Goal: Task Accomplishment & Management: Manage account settings

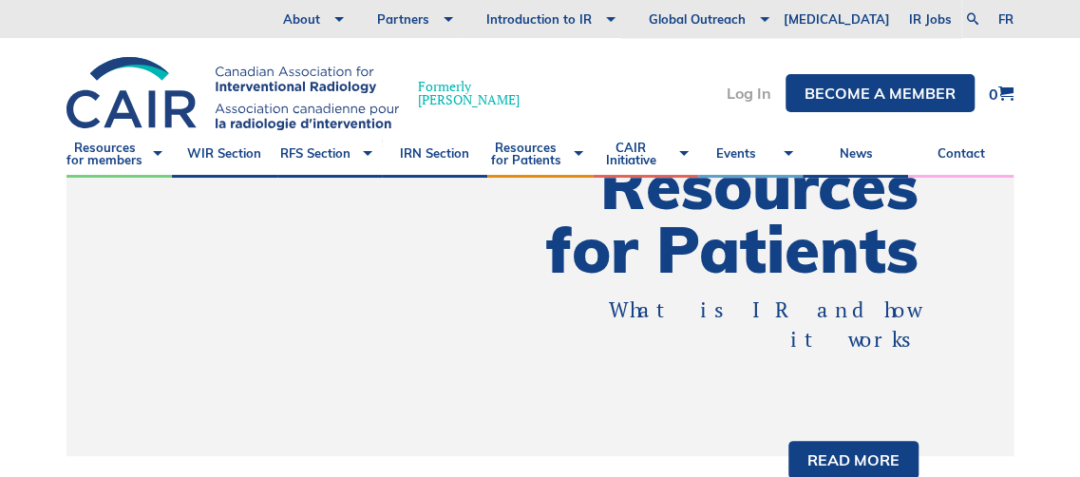
click at [748, 88] on link "Log In" at bounding box center [748, 92] width 45 height 15
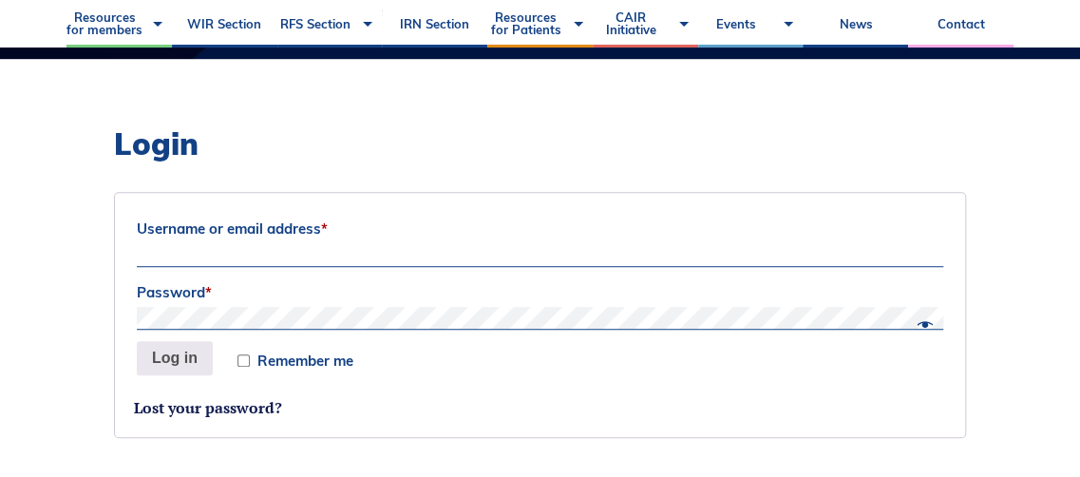
scroll to position [464, 0]
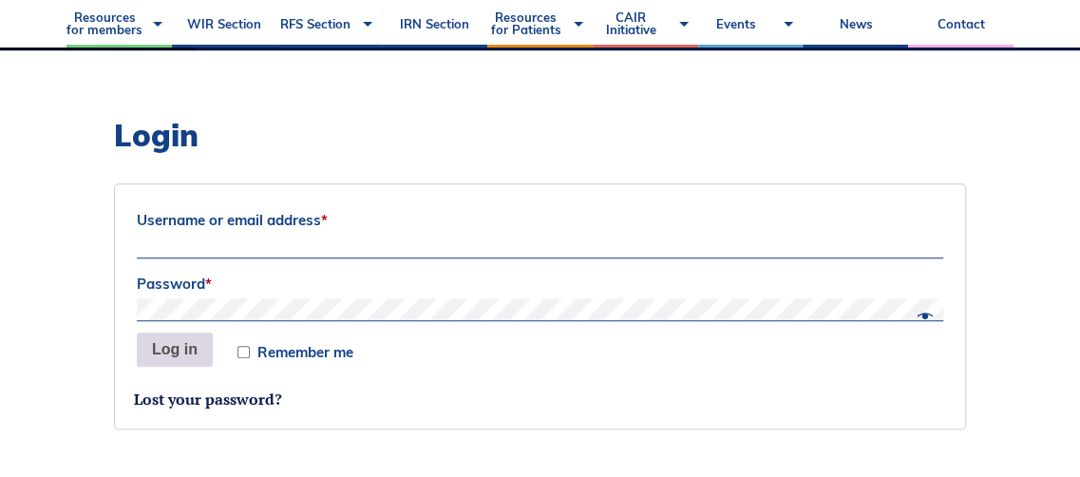
type input "derek.cool"
click at [175, 349] on button "Log in" at bounding box center [175, 349] width 76 height 34
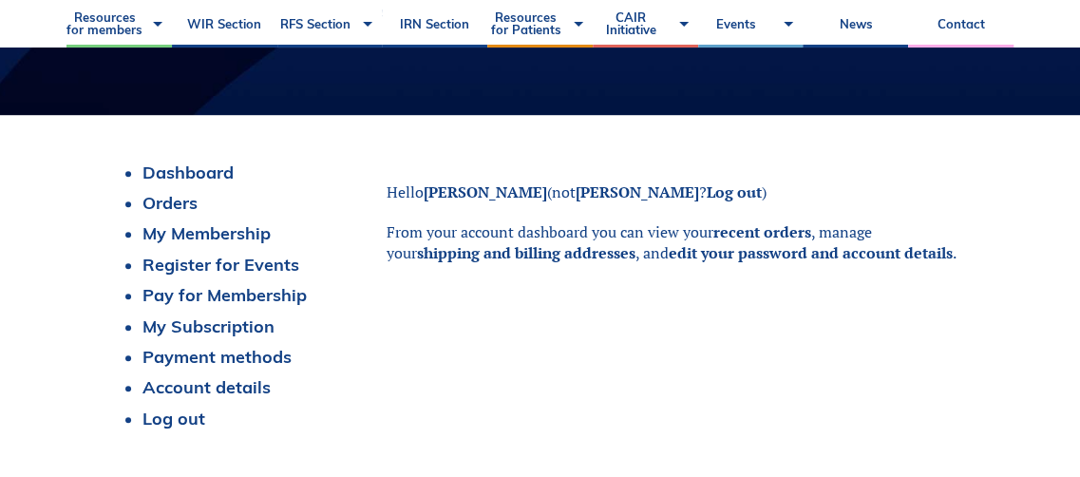
scroll to position [414, 0]
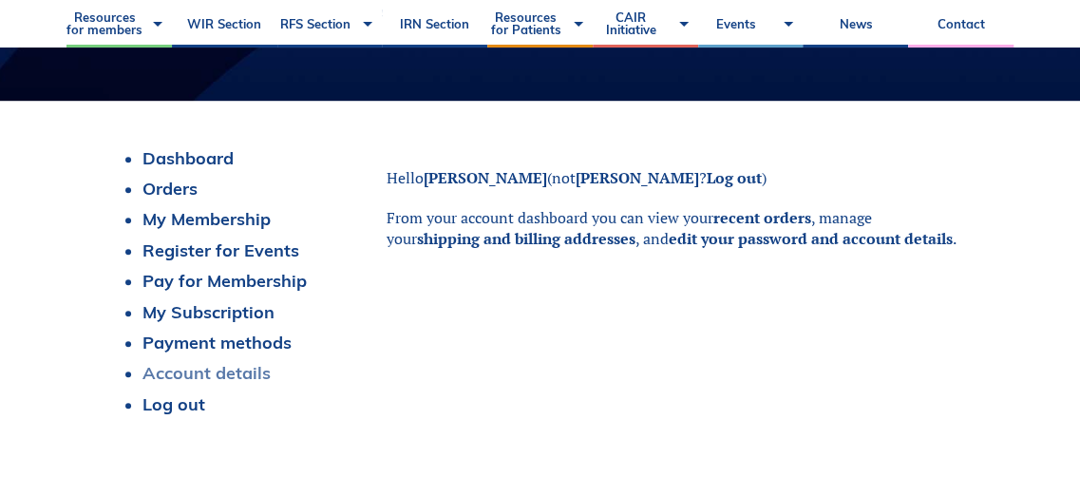
click at [226, 375] on link "Account details" at bounding box center [206, 373] width 128 height 22
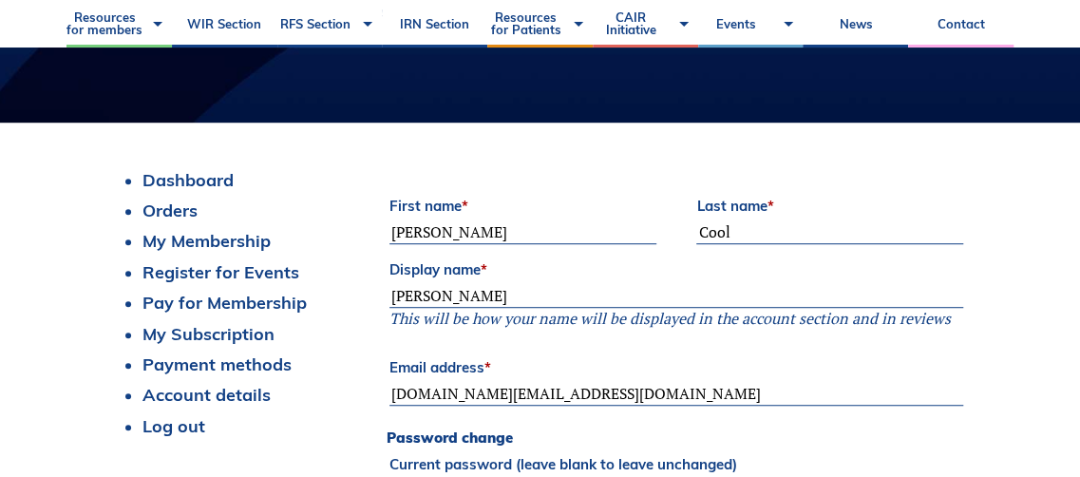
scroll to position [388, 0]
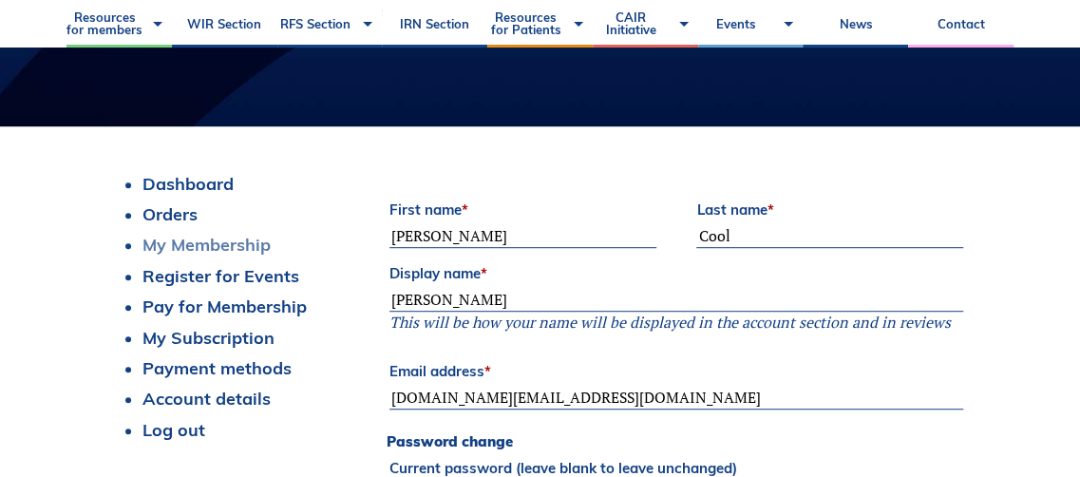
click at [209, 249] on link "My Membership" at bounding box center [206, 245] width 128 height 22
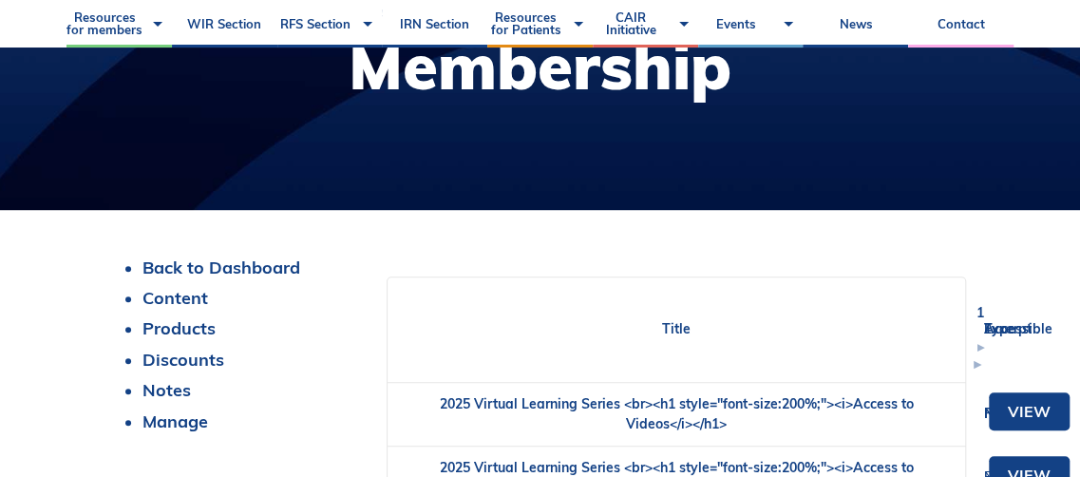
scroll to position [303, 0]
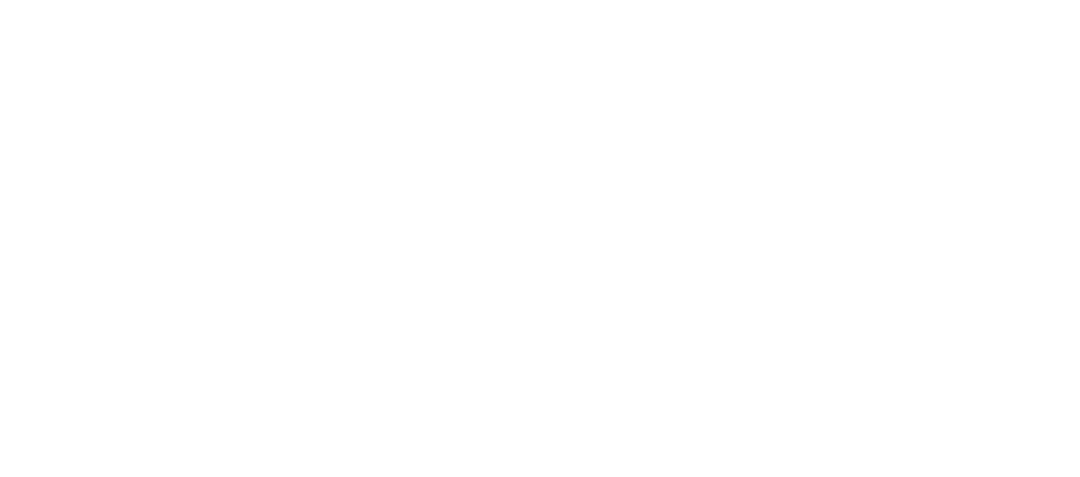
scroll to position [388, 0]
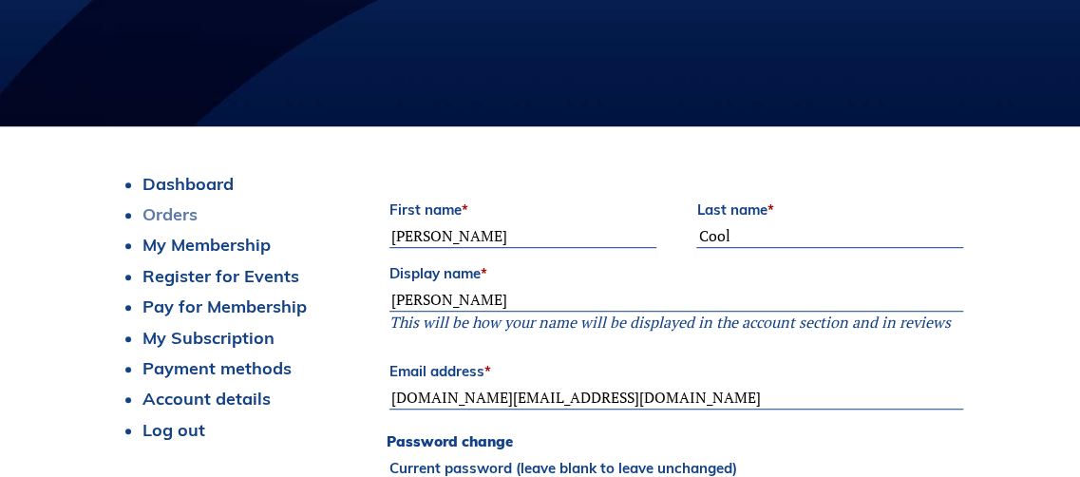
click at [178, 215] on link "Orders" at bounding box center [169, 214] width 55 height 22
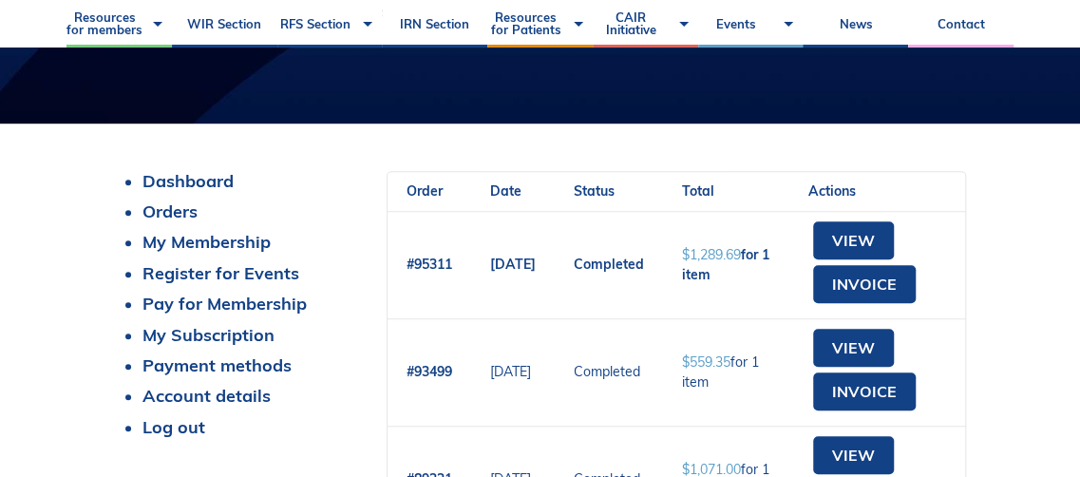
scroll to position [434, 0]
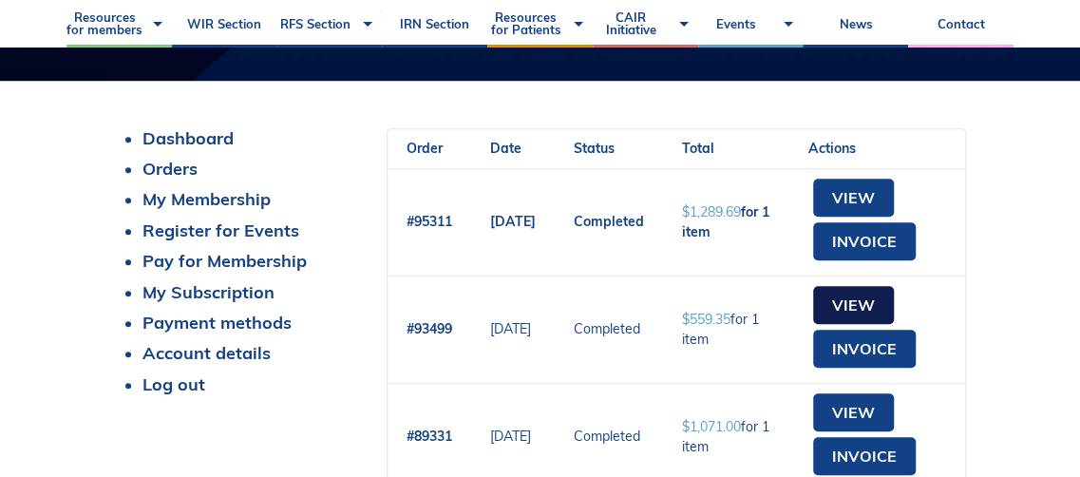
click at [886, 307] on link "View" at bounding box center [853, 305] width 81 height 38
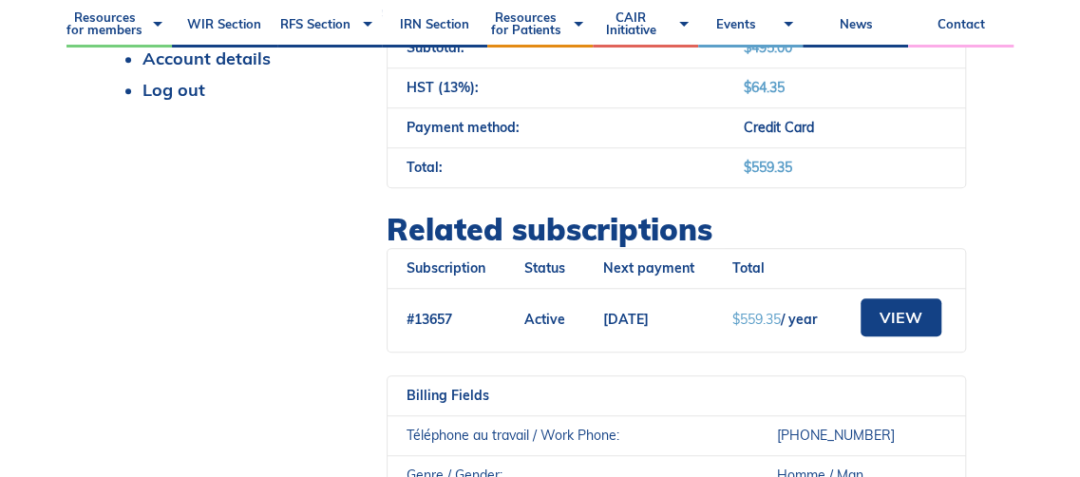
scroll to position [724, 0]
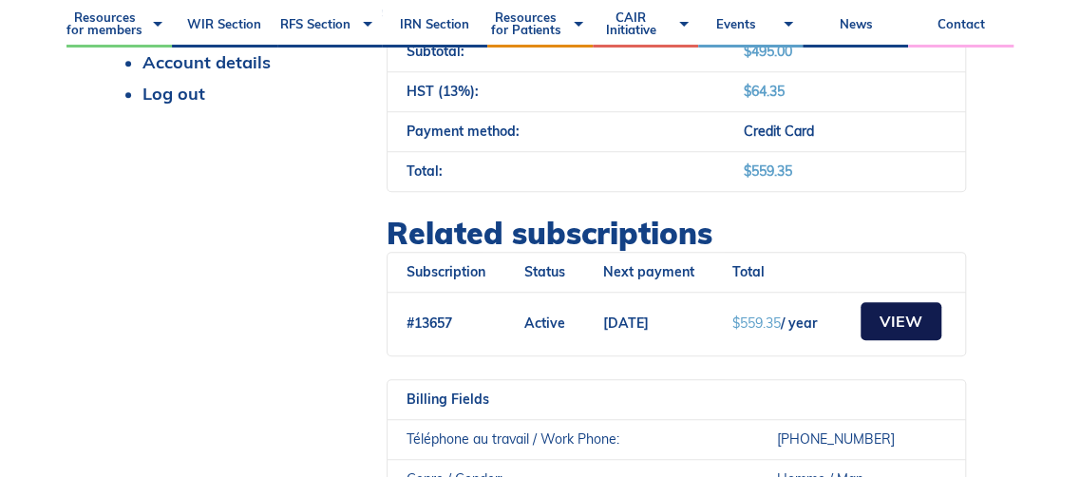
click at [887, 309] on link "View" at bounding box center [900, 321] width 81 height 38
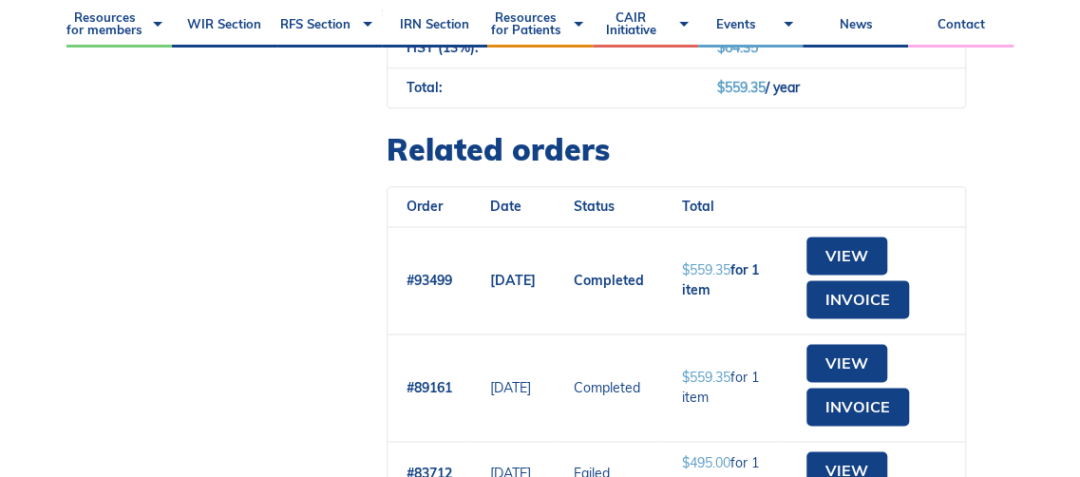
scroll to position [997, 0]
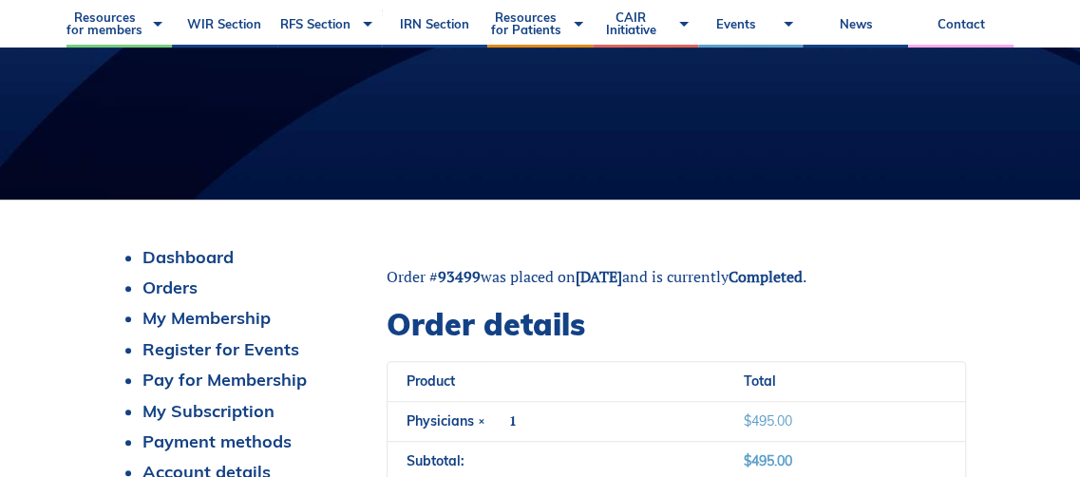
scroll to position [316, 0]
